Goal: Use online tool/utility: Utilize a website feature to perform a specific function

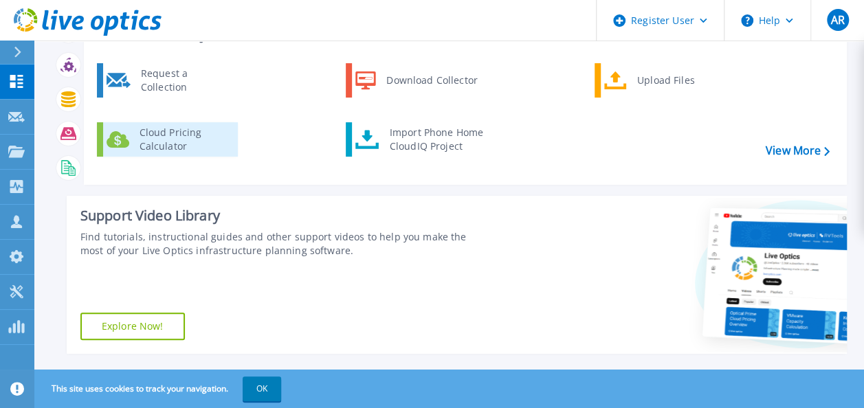
scroll to position [62, 0]
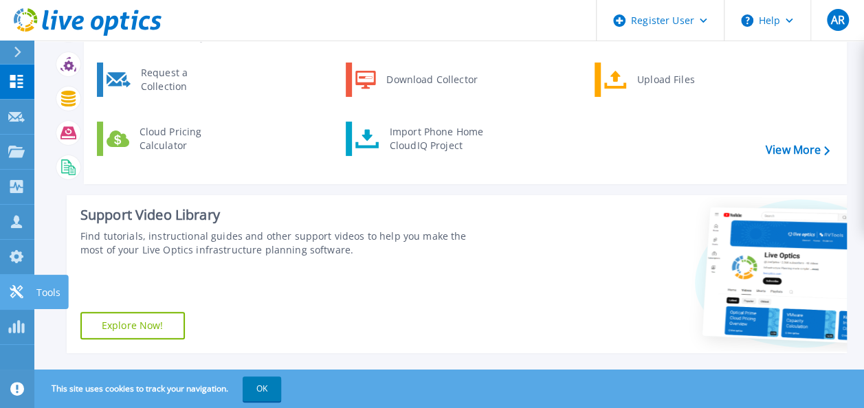
click at [26, 289] on link "Tools Tools" at bounding box center [17, 292] width 34 height 35
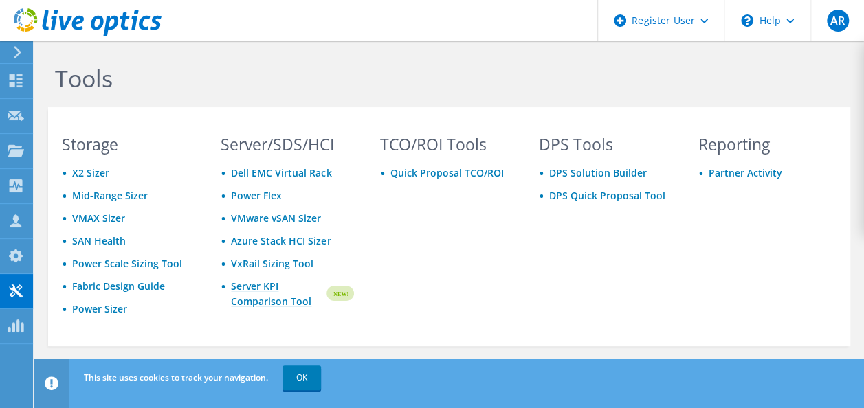
click at [265, 294] on link "Server KPI Comparison Tool" at bounding box center [277, 294] width 93 height 30
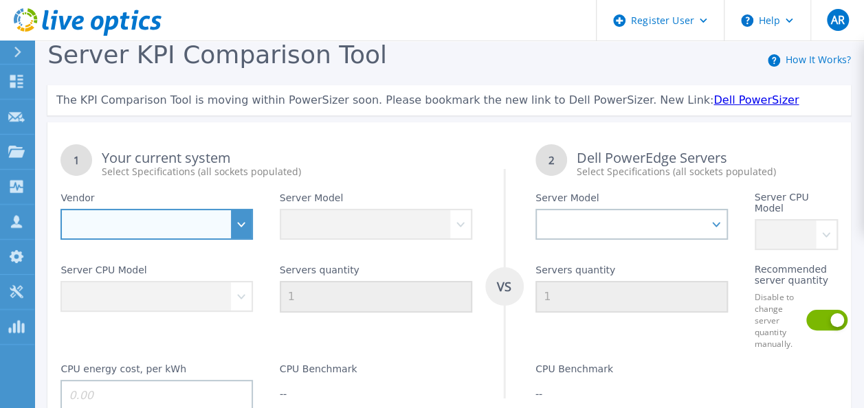
click at [241, 227] on select "Dell HPE Lenovo Supermicro" at bounding box center [156, 224] width 192 height 31
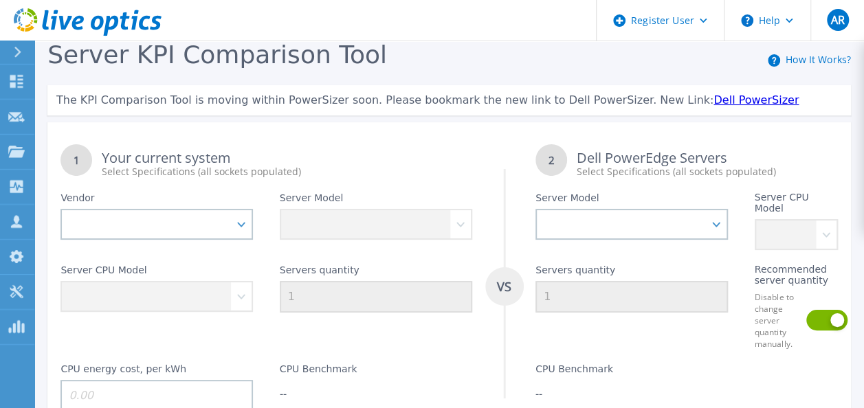
click at [373, 144] on div "1 Your current system Select Specifications (all sockets populated)" at bounding box center [266, 154] width 438 height 47
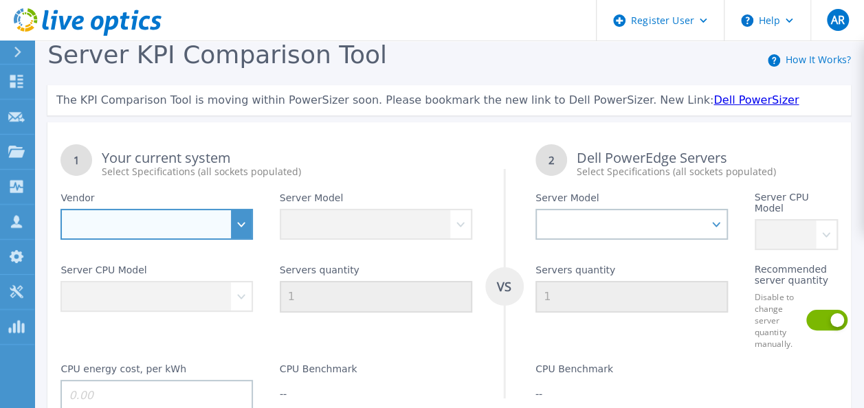
click at [248, 228] on select "Dell HPE Lenovo Supermicro" at bounding box center [156, 224] width 192 height 31
select select "Dell"
click at [60, 209] on select "Dell HPE Lenovo Supermicro" at bounding box center [156, 224] width 192 height 31
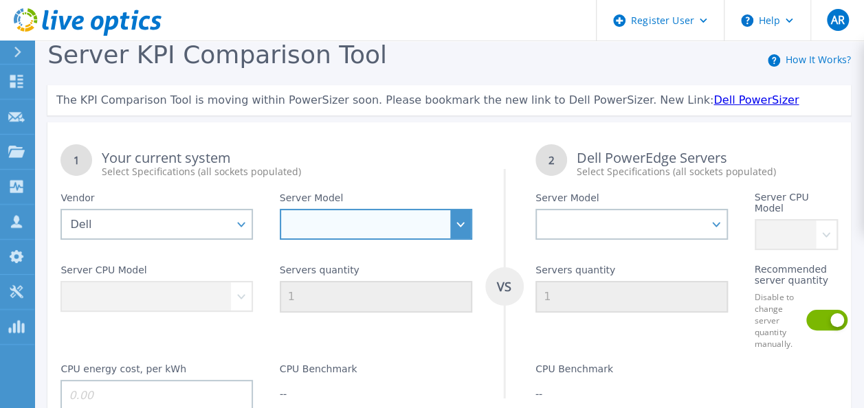
click at [461, 230] on select "PowerEdge C6520 PowerEdge C6525 PowerEdge HS5610 PowerEdge HS5620 PowerEdge R24…" at bounding box center [376, 224] width 192 height 31
select select "PowerEdge R740xd"
click at [280, 209] on select "PowerEdge C6520 PowerEdge C6525 PowerEdge HS5610 PowerEdge HS5620 PowerEdge R24…" at bounding box center [376, 224] width 192 height 31
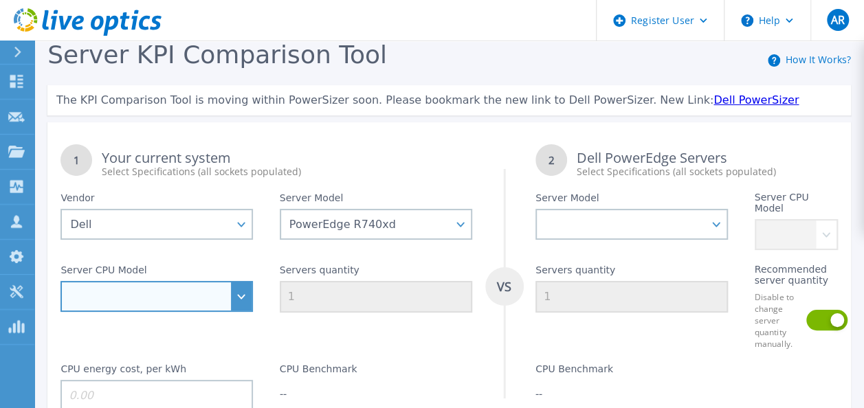
click at [241, 287] on select "Intel Xeon Bronze 3104 1.7GHz Intel Xeon Bronze 3106 1.7GHz Intel Xeon Bronze 3…" at bounding box center [156, 296] width 192 height 31
select select "334151"
click at [60, 281] on select "Intel Xeon Bronze 3104 1.7GHz Intel Xeon Bronze 3106 1.7GHz Intel Xeon Bronze 3…" at bounding box center [156, 296] width 192 height 31
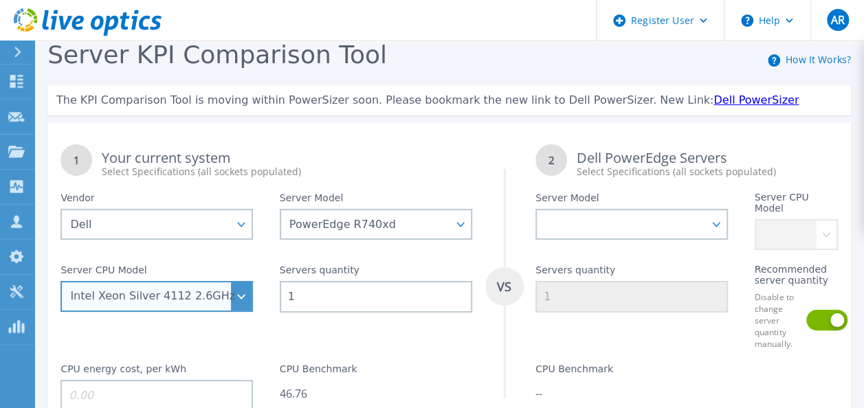
scroll to position [98, 0]
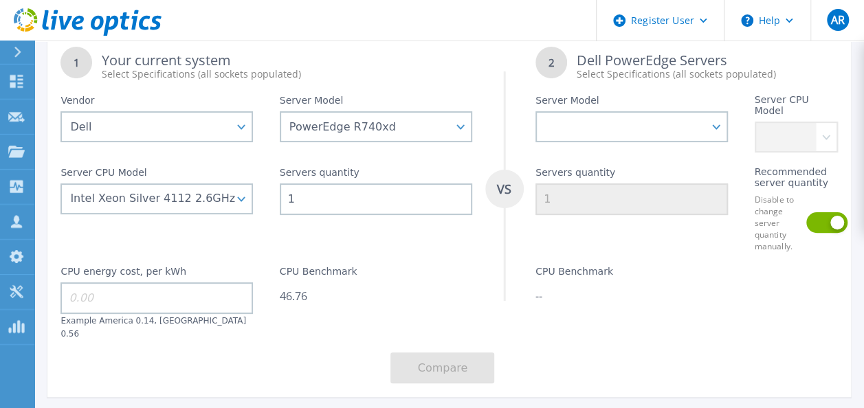
drag, startPoint x: 309, startPoint y: 191, endPoint x: 279, endPoint y: 197, distance: 30.7
click at [280, 197] on input "1" at bounding box center [376, 200] width 192 height 32
type input "7"
click at [129, 300] on input at bounding box center [156, 299] width 192 height 32
type input "0.56"
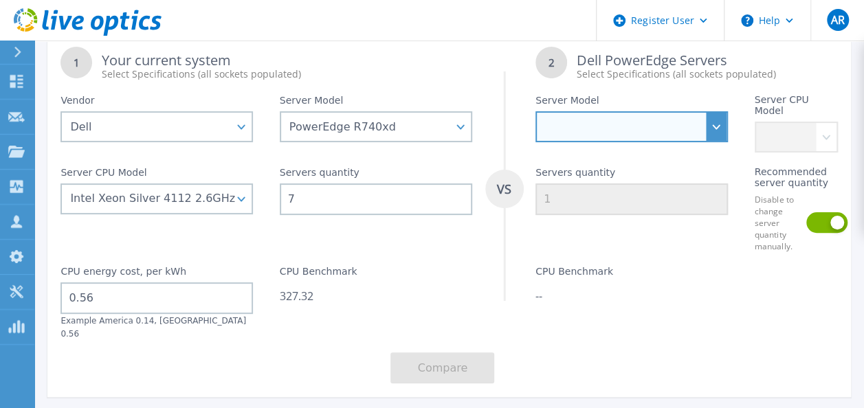
click at [723, 137] on select "PowerEdge C6520 PowerEdge C6525 PowerEdge HS5610 PowerEdge HS5620 PowerEdge R24…" at bounding box center [632, 126] width 192 height 31
select select "PowerEdge R770"
click at [536, 111] on select "PowerEdge C6520 PowerEdge C6525 PowerEdge HS5610 PowerEdge HS5620 PowerEdge R24…" at bounding box center [632, 126] width 192 height 31
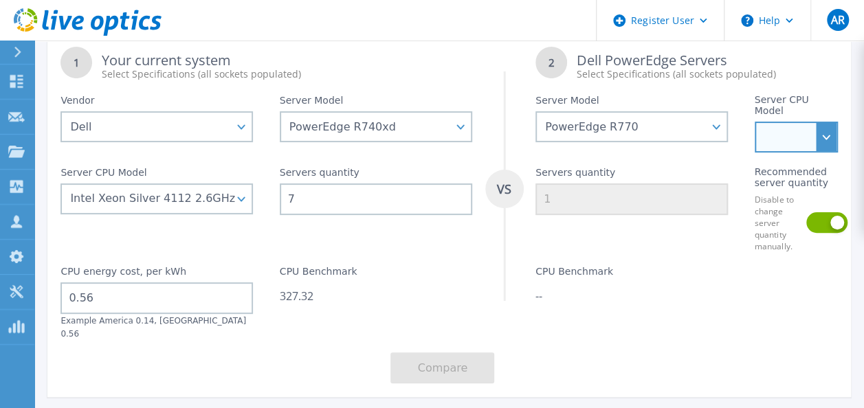
click at [835, 137] on select "Intel Xeon 6766E 1.9GHz Intel Xeon 6517P 3.2GHz Intel Xeon 6530P 2.3GHz Intel X…" at bounding box center [796, 137] width 83 height 31
select select "337351"
click at [755, 122] on select "Intel Xeon 6766E 1.9GHz Intel Xeon 6517P 3.2GHz Intel Xeon 6530P 2.3GHz Intel X…" at bounding box center [796, 137] width 83 height 31
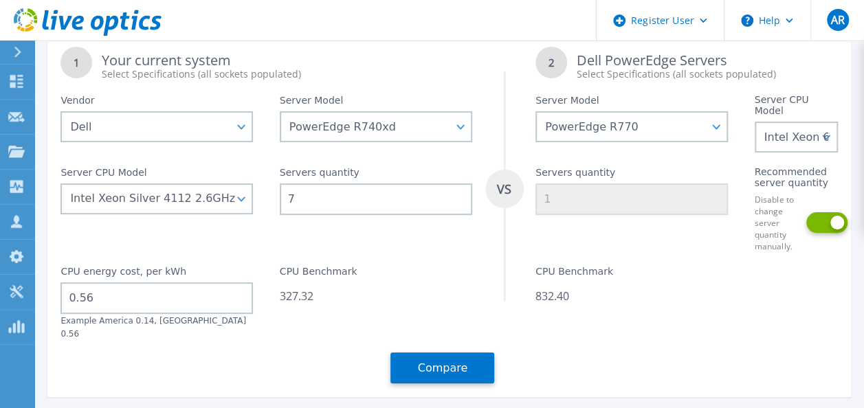
click at [821, 221] on button at bounding box center [819, 222] width 26 height 21
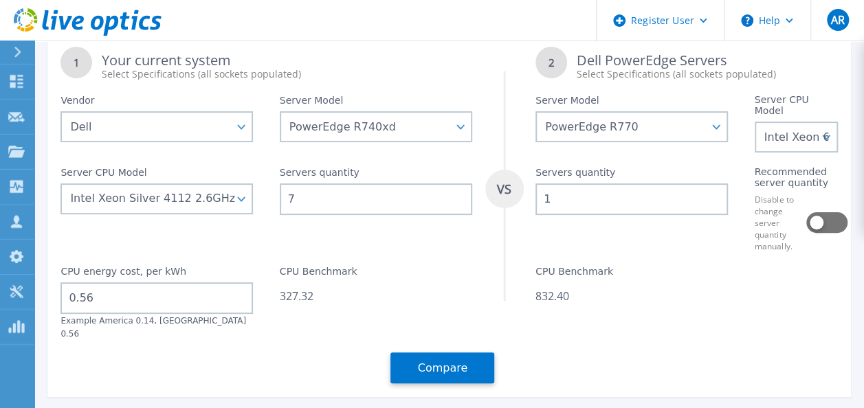
click at [551, 195] on input "1" at bounding box center [632, 200] width 192 height 32
click at [813, 226] on button at bounding box center [819, 222] width 26 height 21
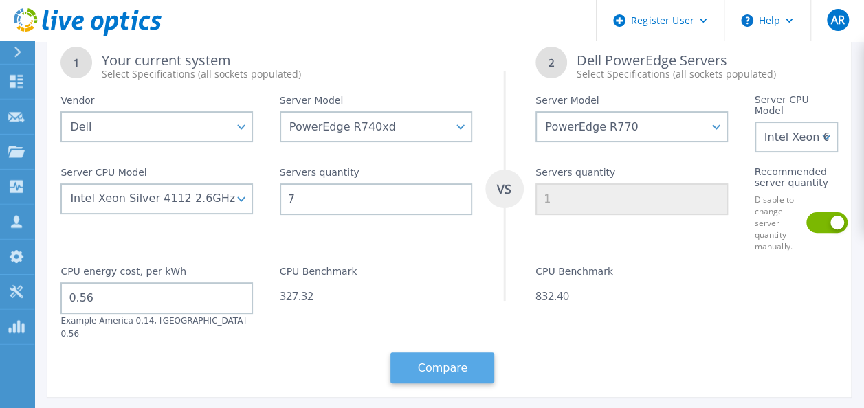
click at [449, 353] on button "Compare" at bounding box center [442, 368] width 104 height 31
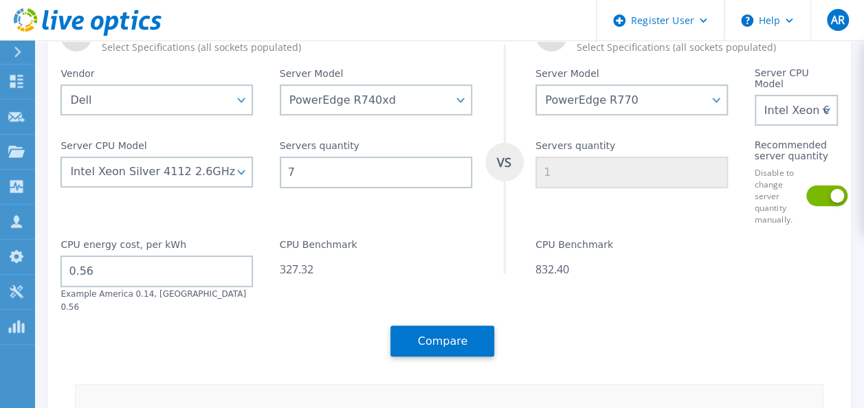
scroll to position [0, 0]
